Goal: Check status

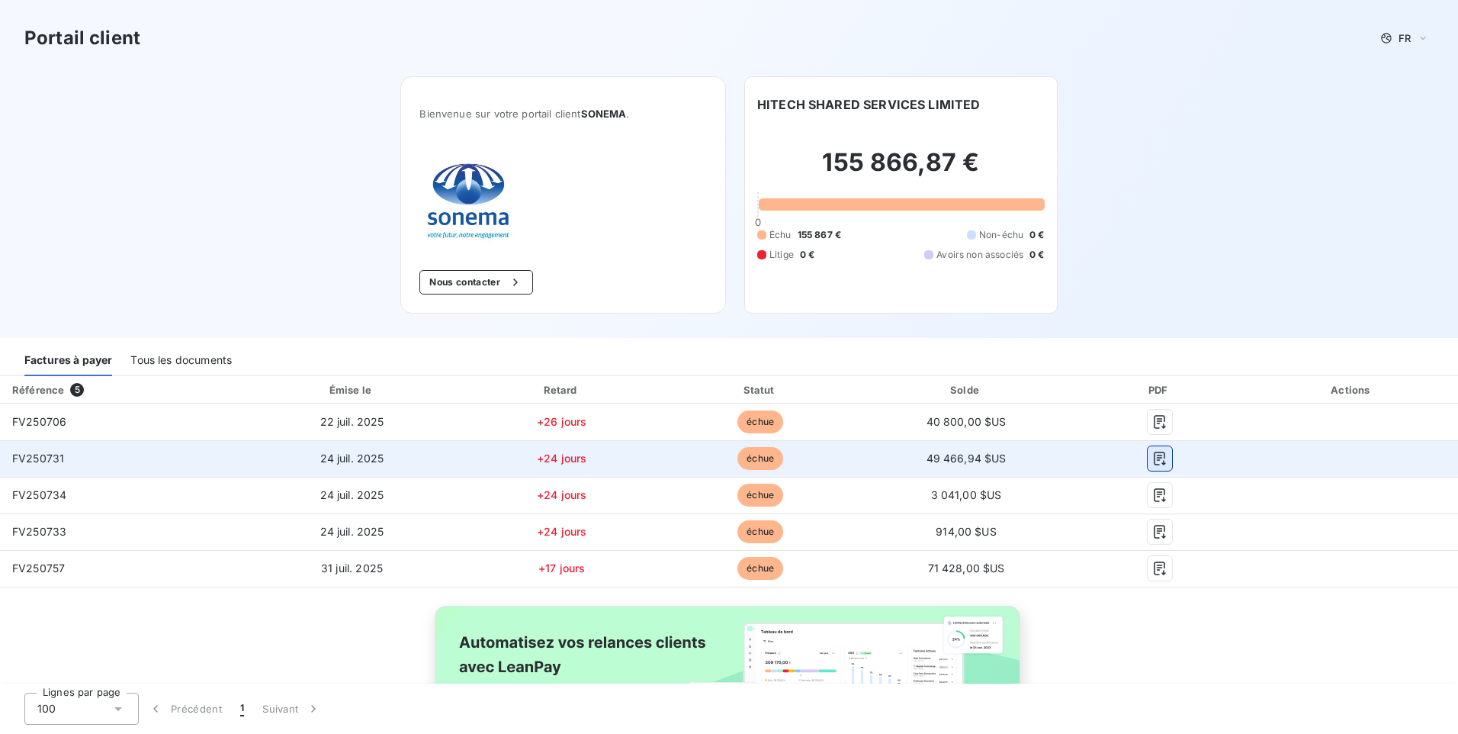
click at [1155, 457] on icon "button" at bounding box center [1159, 458] width 15 height 15
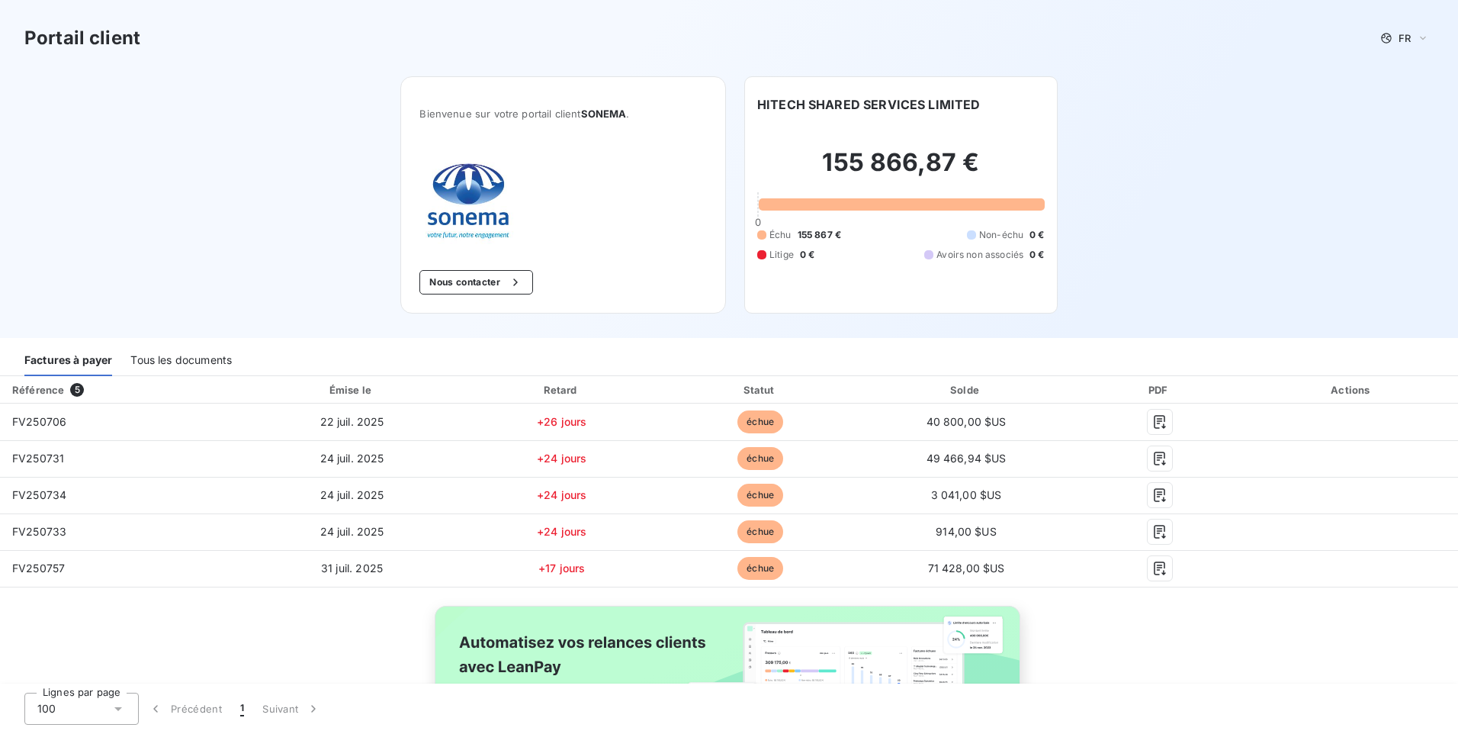
click at [185, 644] on div "Référence 5 Émise le Retard Statut Solde PDF Actions FV250706 [DATE] +26 jours …" at bounding box center [729, 584] width 1458 height 417
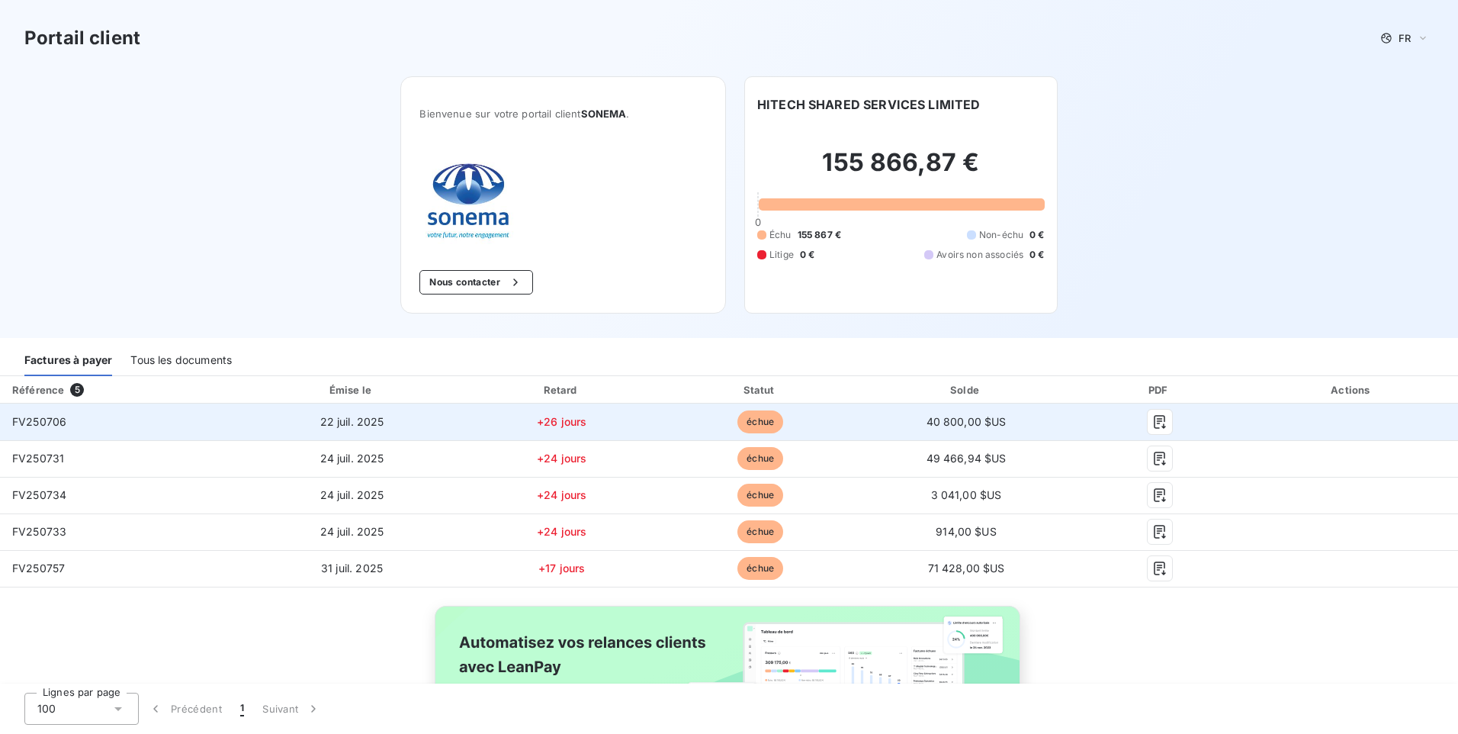
click at [63, 419] on span "FV250706" at bounding box center [39, 421] width 54 height 13
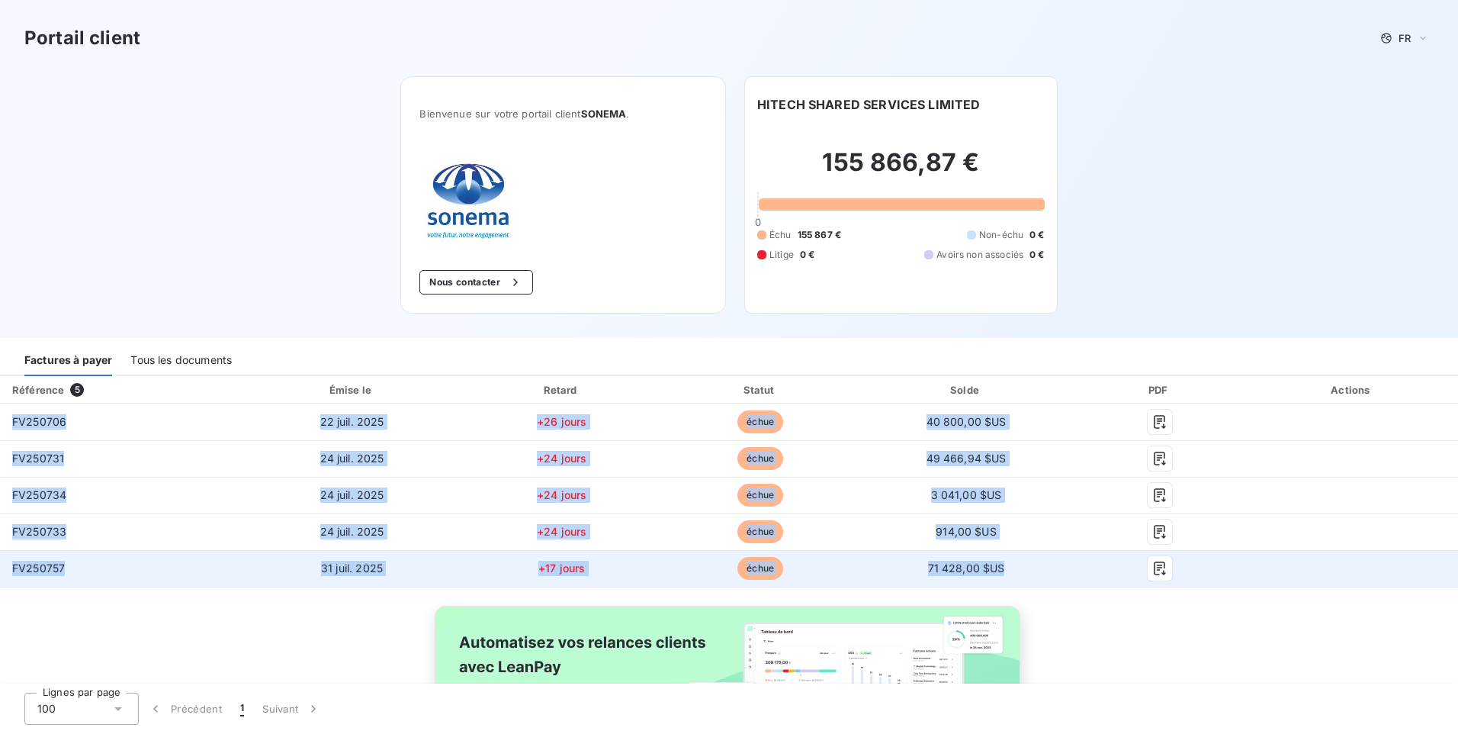
drag, startPoint x: 14, startPoint y: 422, endPoint x: 1007, endPoint y: 558, distance: 1002.2
click at [1007, 558] on tbody "FV250706 [DATE] +26 jours échue 40 800,00 $US FV250731 [DATE] +24 jours échue 4…" at bounding box center [729, 494] width 1458 height 183
copy tbody "FV250706 [DATE] +26 jours échue 40 800,00 $US FV250731 [DATE] +24 jours échue 4…"
